Goal: Transaction & Acquisition: Purchase product/service

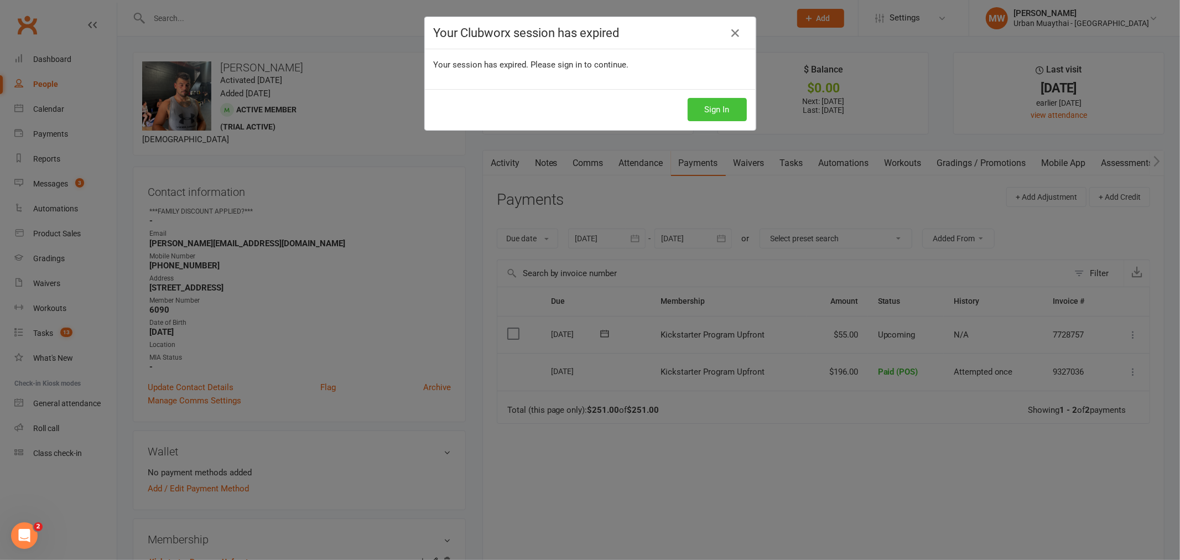
click at [695, 118] on button "Sign In" at bounding box center [717, 109] width 59 height 23
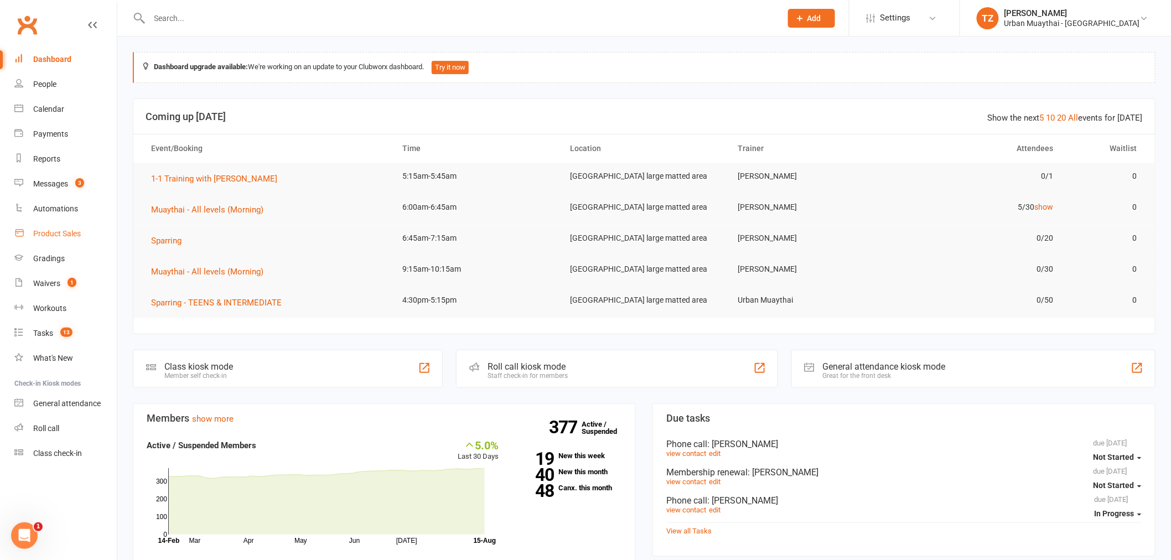
click at [76, 230] on div "Product Sales" at bounding box center [57, 233] width 48 height 9
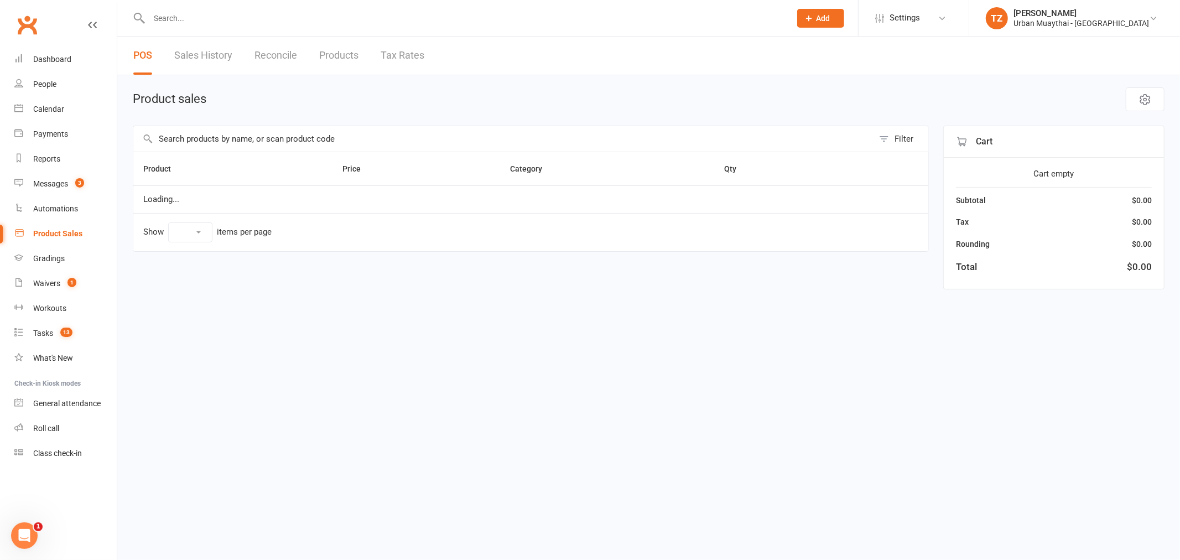
select select "100"
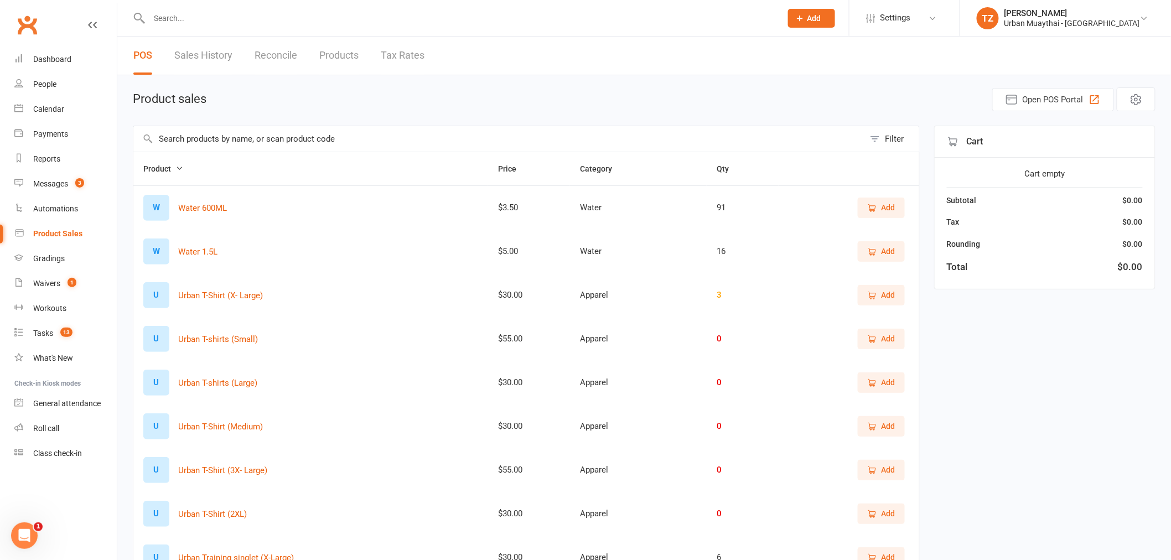
click at [260, 140] on input "text" at bounding box center [498, 138] width 731 height 25
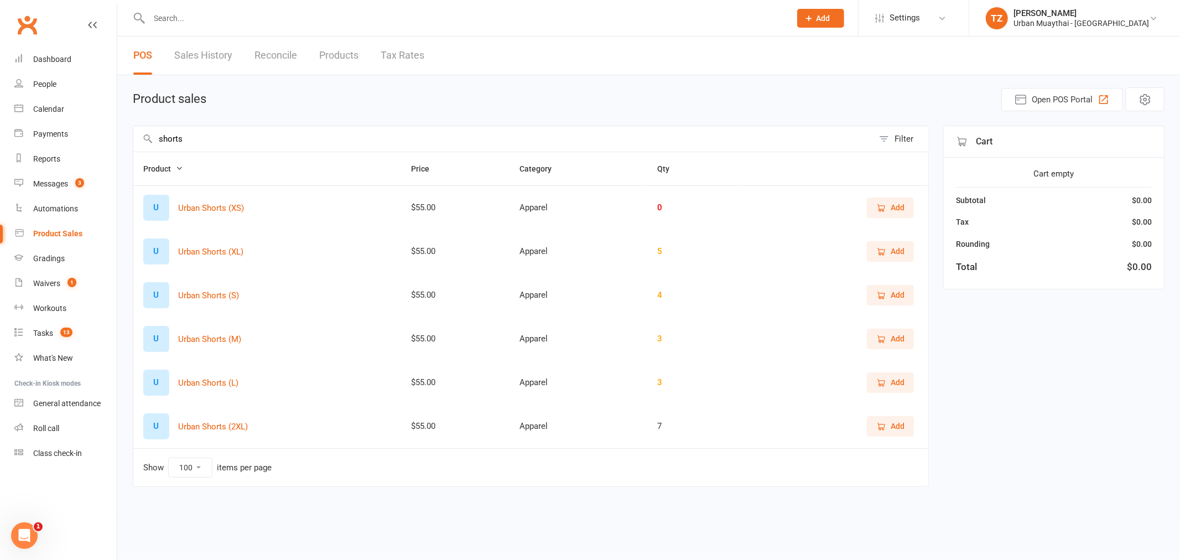
type input "shorts"
